Goal: Check status: Check status

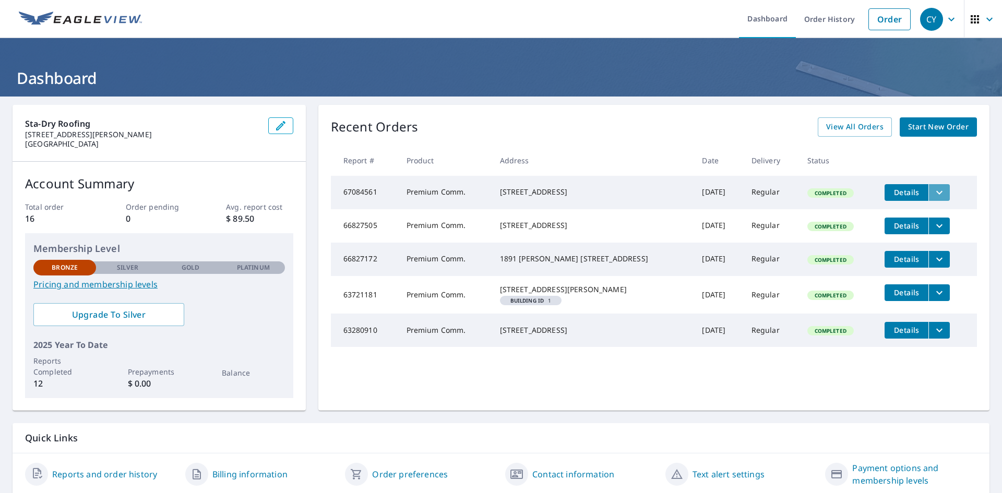
click at [934, 193] on icon "filesDropdownBtn-67084561" at bounding box center [940, 192] width 13 height 13
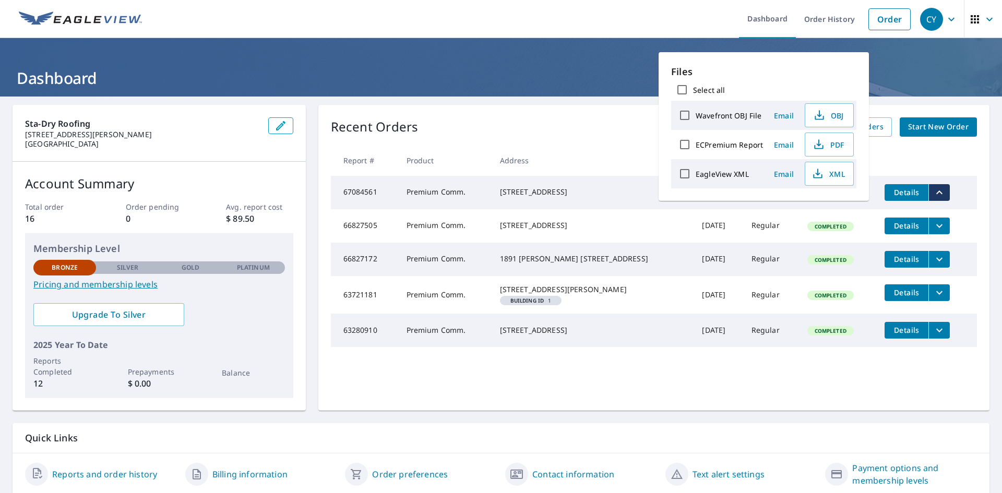
click at [965, 187] on td "Details" at bounding box center [927, 192] width 101 height 33
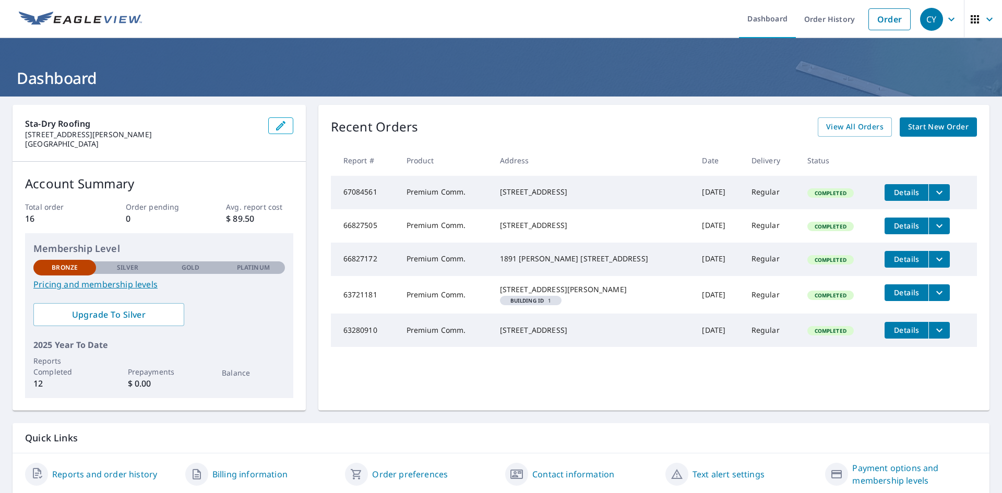
scroll to position [37, 0]
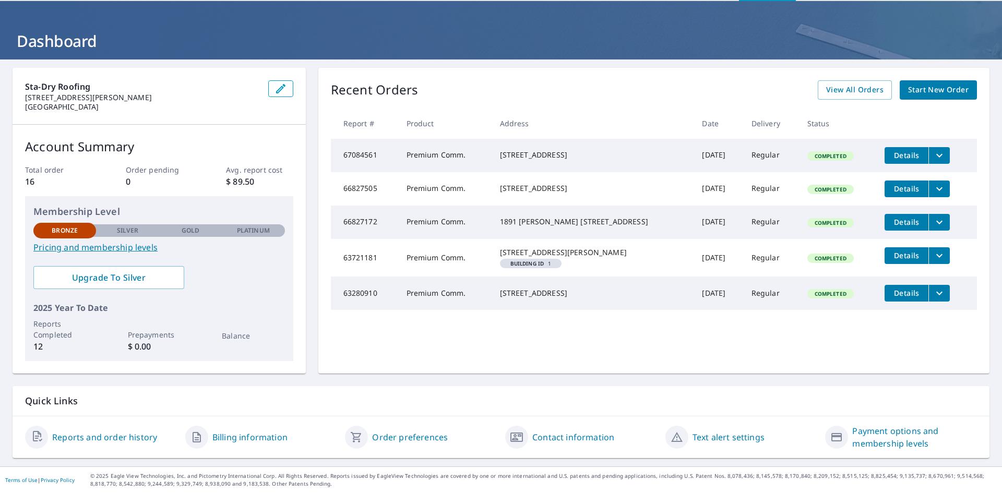
click at [359, 157] on td "67084561" at bounding box center [364, 155] width 67 height 33
click at [558, 155] on div "[STREET_ADDRESS]" at bounding box center [593, 155] width 186 height 10
click at [899, 157] on span "Details" at bounding box center [906, 155] width 31 height 10
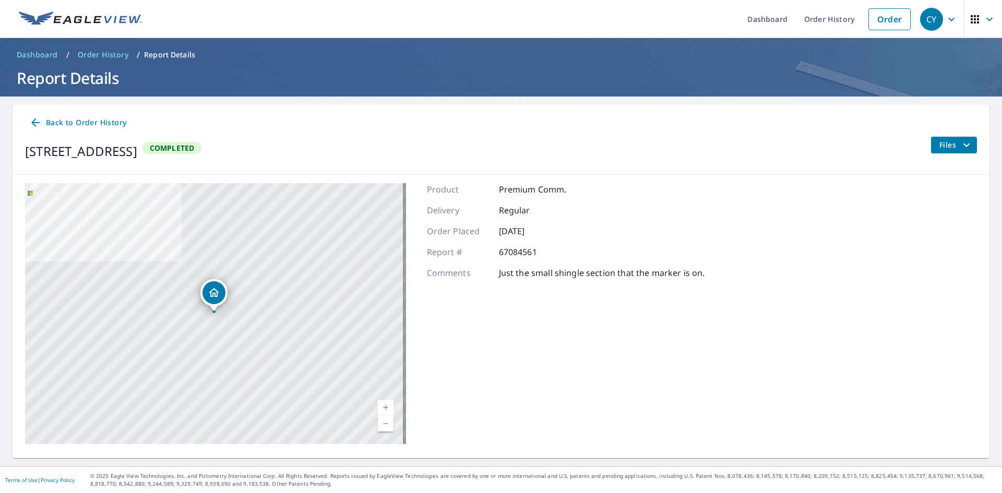
click at [945, 144] on span "Files" at bounding box center [956, 145] width 33 height 13
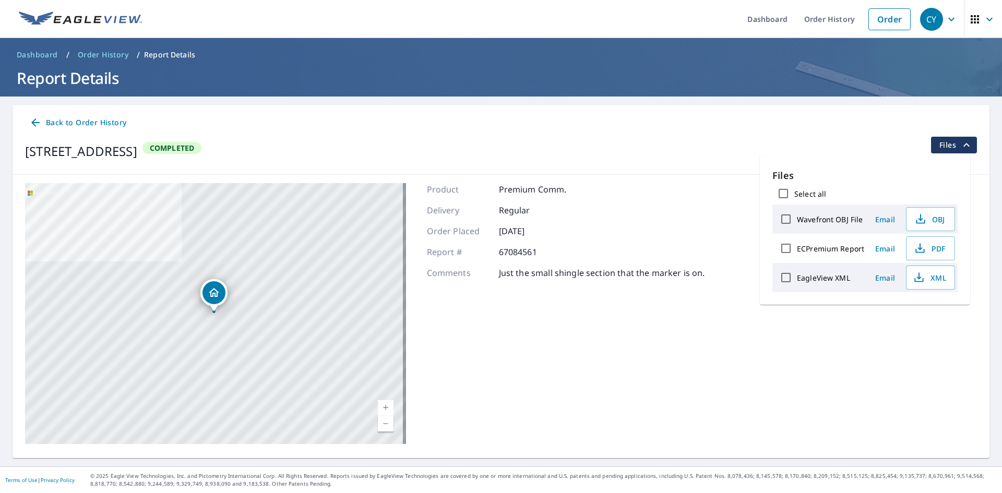
click at [780, 144] on div "[STREET_ADDRESS] Completed Files" at bounding box center [501, 151] width 952 height 29
